Goal: Go to known website: Go to known website

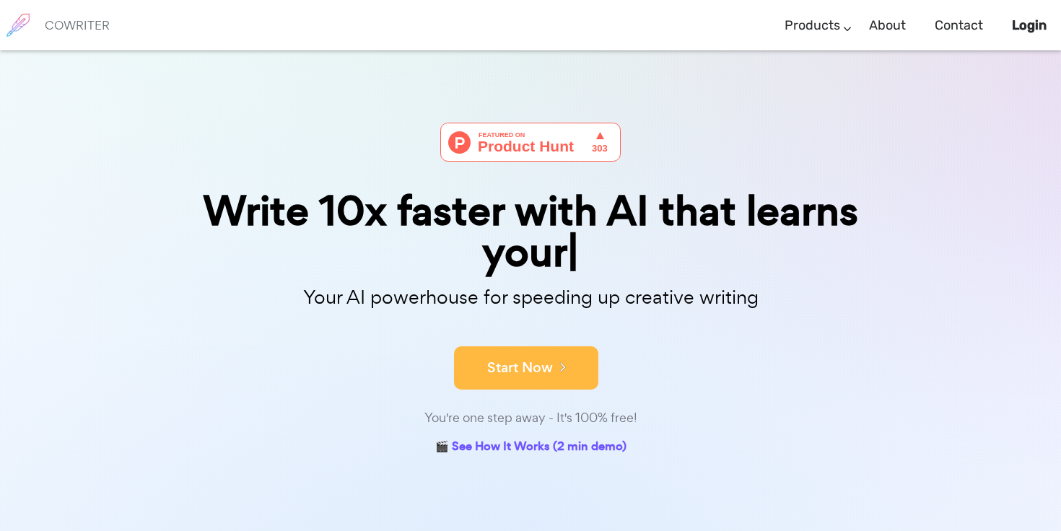
click at [549, 370] on button "Start Now" at bounding box center [526, 367] width 144 height 43
